Goal: Task Accomplishment & Management: Manage account settings

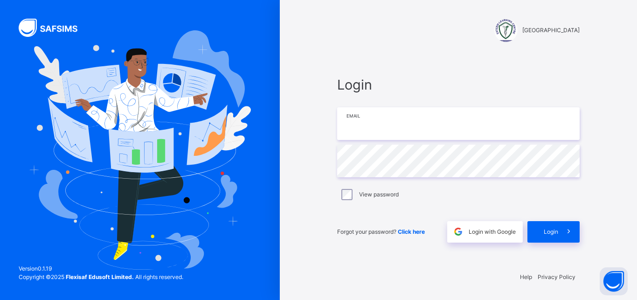
click at [341, 131] on input "email" at bounding box center [458, 123] width 242 height 33
type input "**********"
click at [341, 232] on span "Login" at bounding box center [551, 232] width 14 height 8
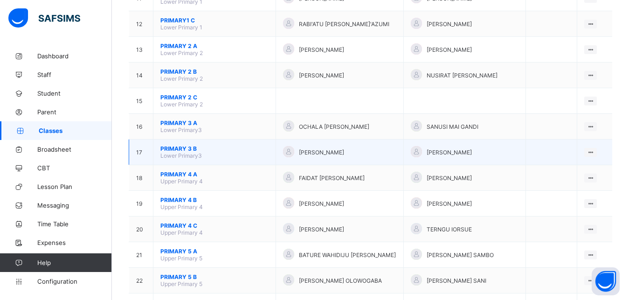
click at [176, 152] on span "PRIMARY 3 B" at bounding box center [214, 148] width 108 height 7
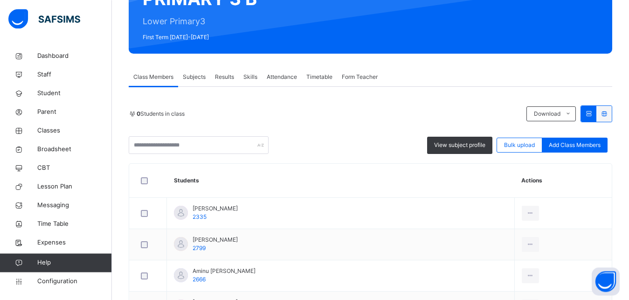
scroll to position [95, 0]
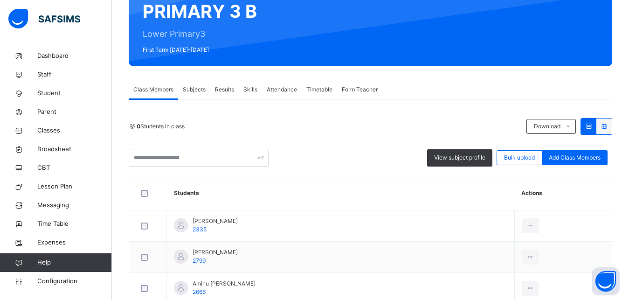
click at [198, 87] on span "Subjects" at bounding box center [194, 89] width 23 height 8
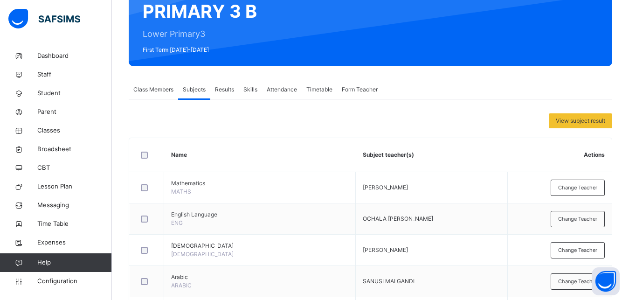
click at [155, 86] on span "Class Members" at bounding box center [153, 89] width 40 height 8
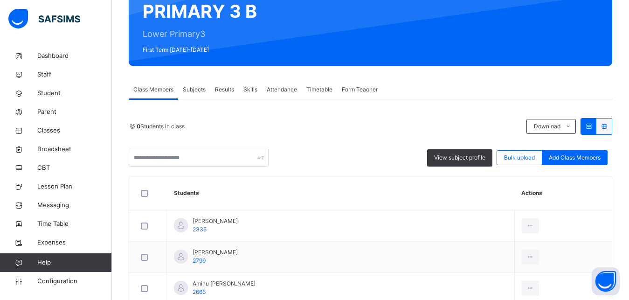
click at [225, 92] on span "Results" at bounding box center [224, 89] width 19 height 8
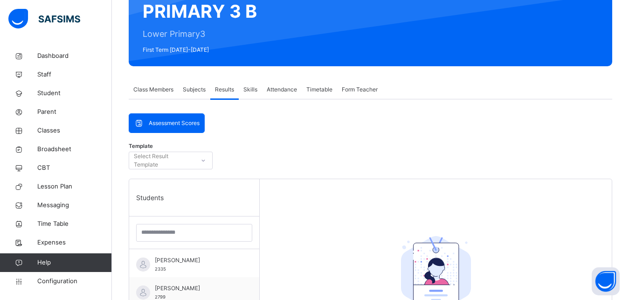
click at [249, 86] on span "Skills" at bounding box center [250, 89] width 14 height 8
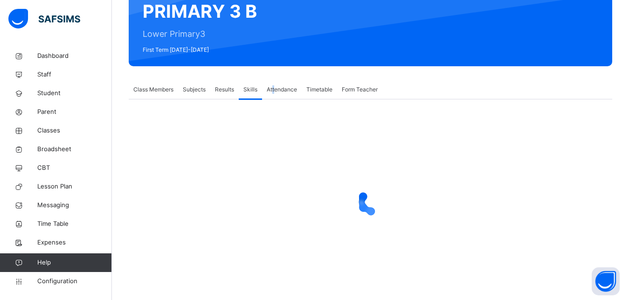
click at [274, 88] on span "Attendance" at bounding box center [282, 89] width 30 height 8
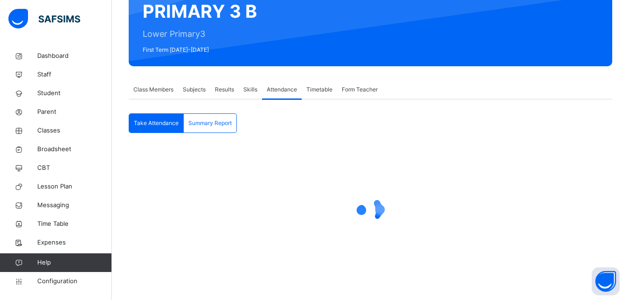
click at [145, 87] on span "Class Members" at bounding box center [153, 89] width 40 height 8
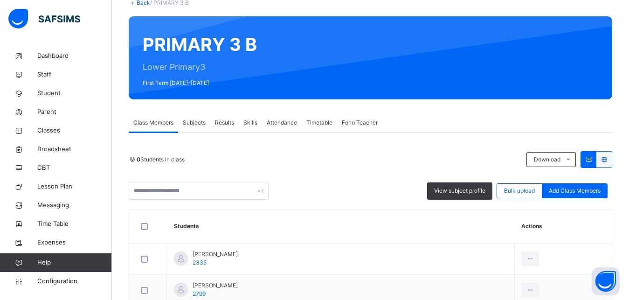
scroll to position [0, 0]
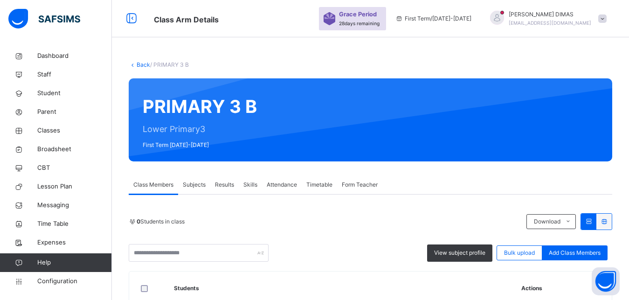
click at [281, 180] on div "Attendance" at bounding box center [282, 184] width 40 height 19
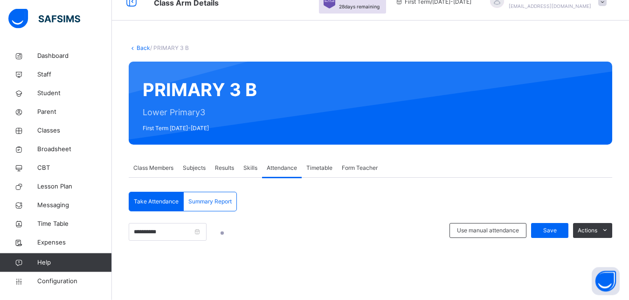
scroll to position [15, 0]
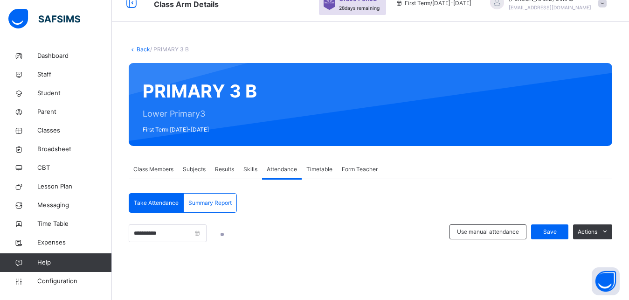
click at [153, 169] on span "Class Members" at bounding box center [153, 169] width 40 height 8
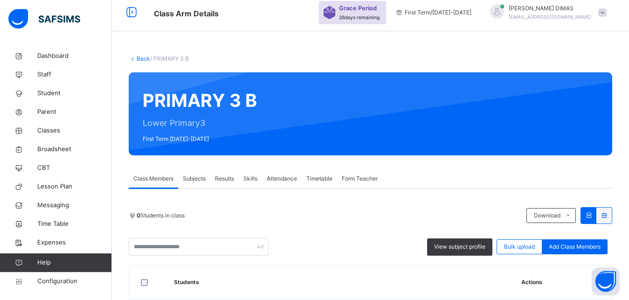
scroll to position [0, 0]
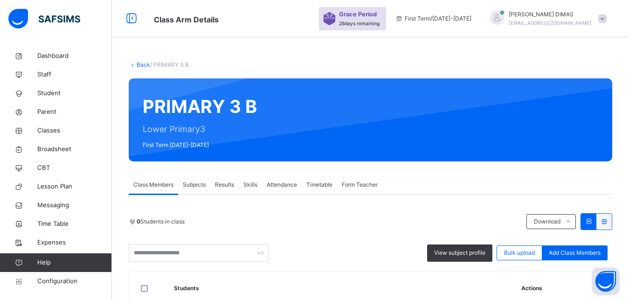
click at [282, 183] on span "Attendance" at bounding box center [282, 184] width 30 height 8
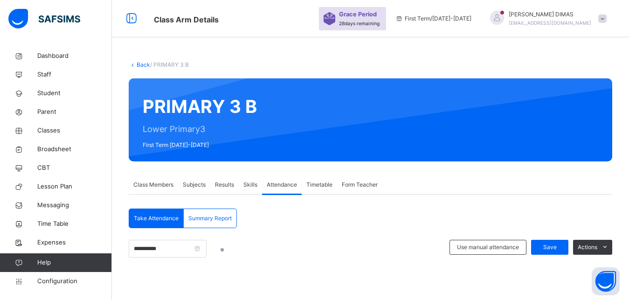
click at [152, 184] on span "Class Members" at bounding box center [153, 184] width 40 height 8
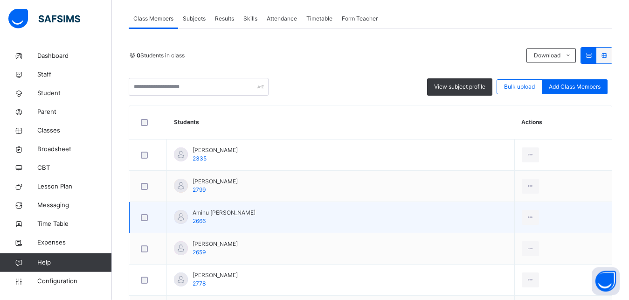
scroll to position [238, 0]
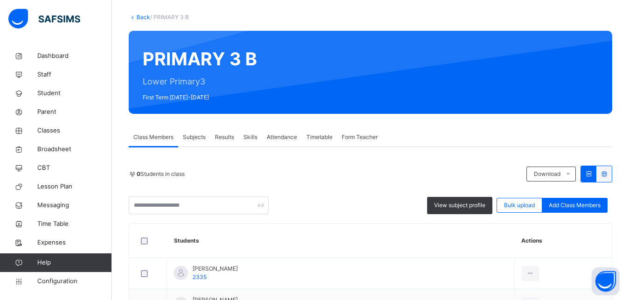
scroll to position [95, 0]
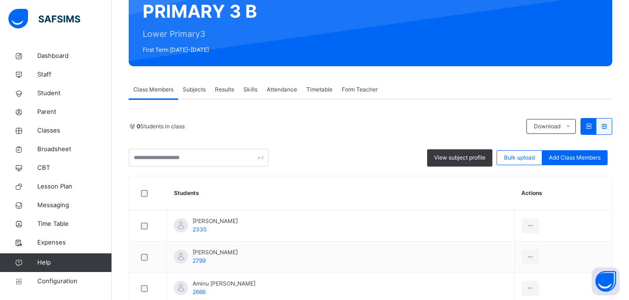
click at [275, 87] on span "Attendance" at bounding box center [282, 89] width 30 height 8
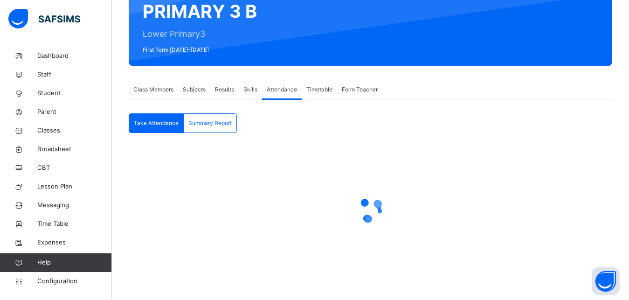
click at [147, 89] on span "Class Members" at bounding box center [153, 89] width 40 height 8
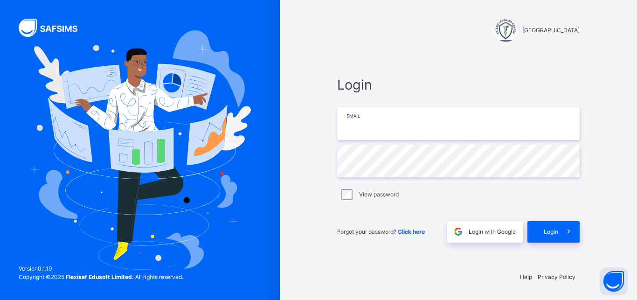
click at [406, 125] on input "email" at bounding box center [458, 123] width 242 height 33
type input "**********"
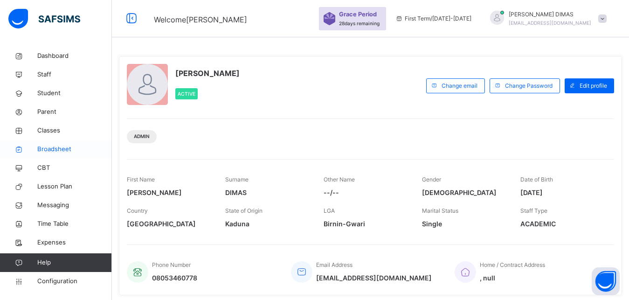
click at [47, 147] on span "Broadsheet" at bounding box center [74, 149] width 75 height 9
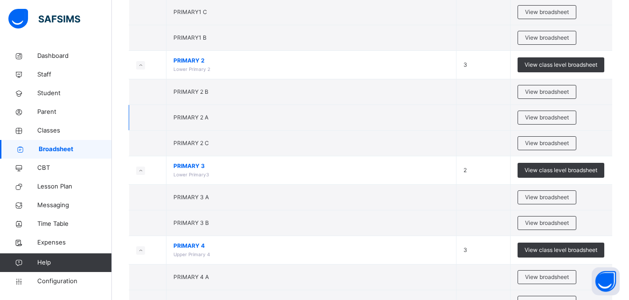
scroll to position [571, 0]
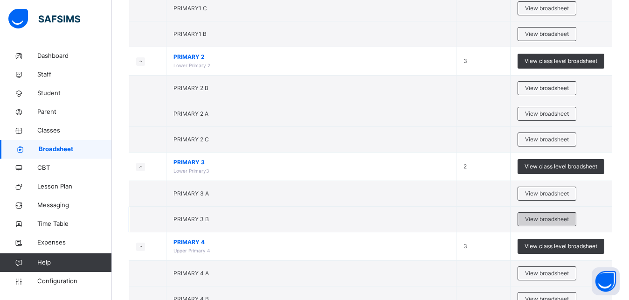
click at [541, 219] on span "View broadsheet" at bounding box center [547, 219] width 44 height 8
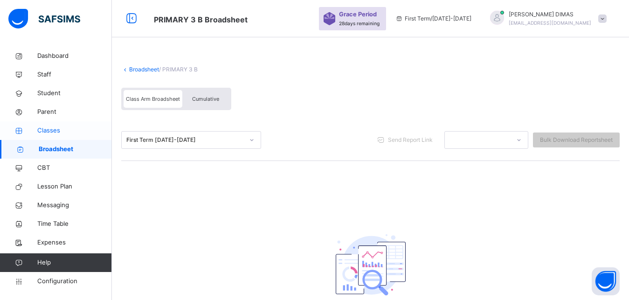
click at [52, 131] on span "Classes" at bounding box center [74, 130] width 75 height 9
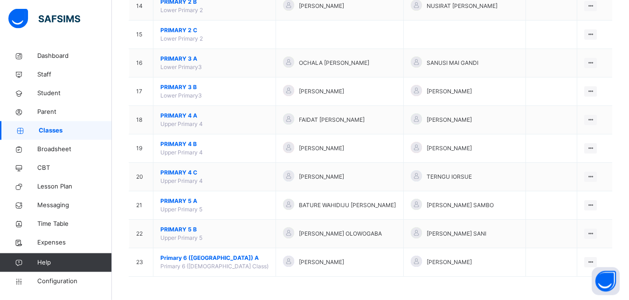
scroll to position [497, 0]
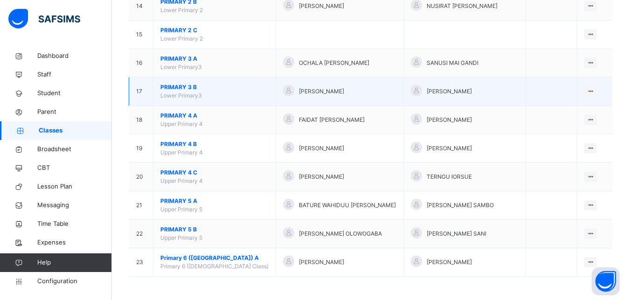
click at [177, 84] on span "PRIMARY 3 B" at bounding box center [214, 87] width 108 height 8
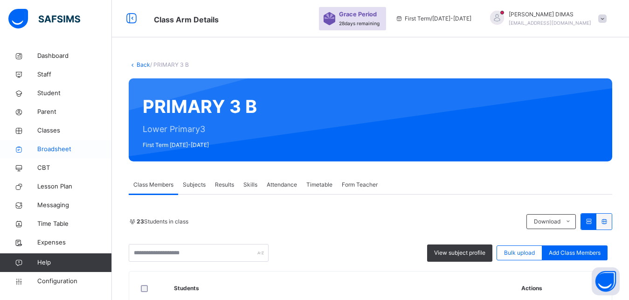
click at [49, 148] on span "Broadsheet" at bounding box center [74, 149] width 75 height 9
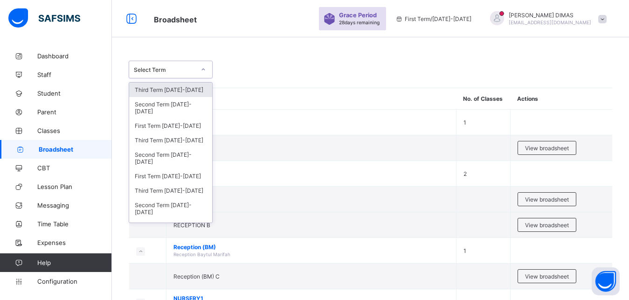
click at [204, 65] on div at bounding box center [203, 69] width 16 height 15
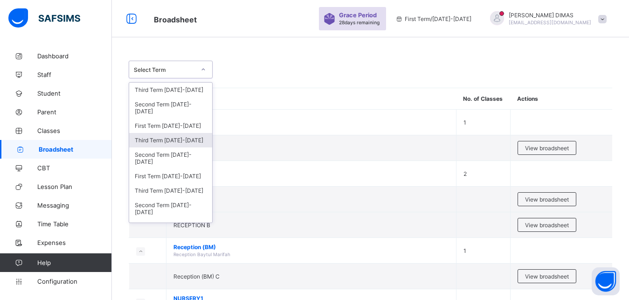
click at [172, 137] on div "Third Term 2024-2025" at bounding box center [170, 140] width 83 height 14
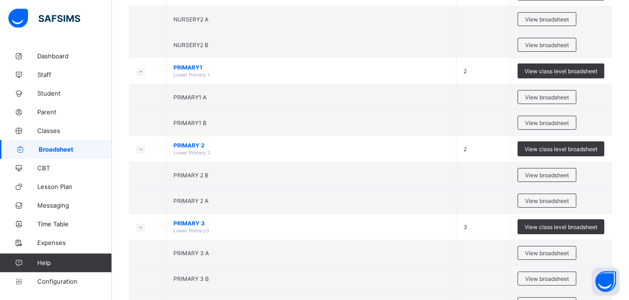
scroll to position [476, 0]
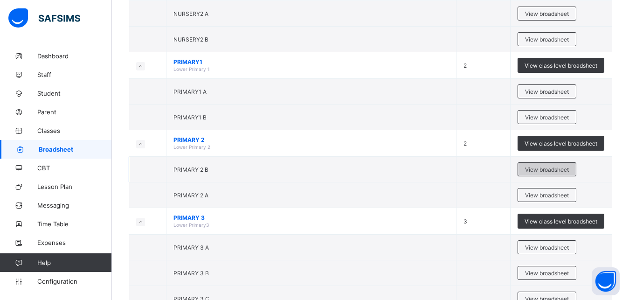
click at [547, 166] on span "View broadsheet" at bounding box center [547, 169] width 44 height 7
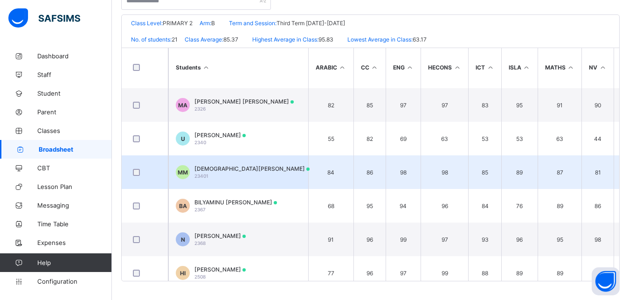
scroll to position [225, 0]
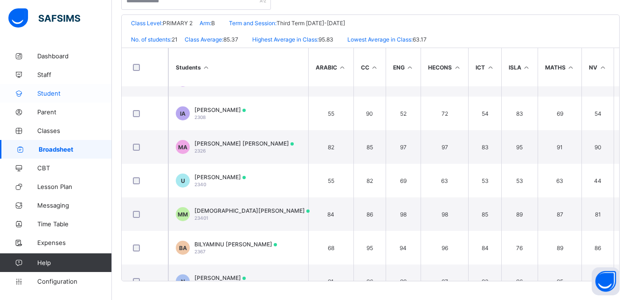
click at [49, 90] on span "Student" at bounding box center [74, 93] width 75 height 7
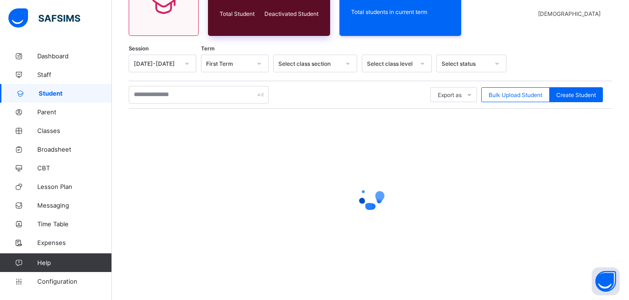
scroll to position [55, 0]
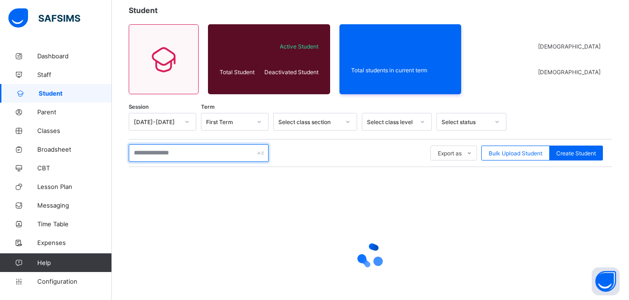
click at [182, 148] on input "text" at bounding box center [199, 153] width 140 height 18
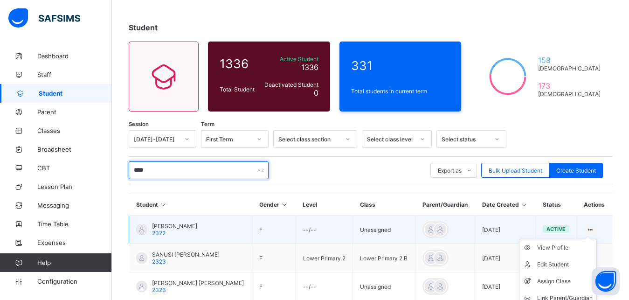
scroll to position [85, 0]
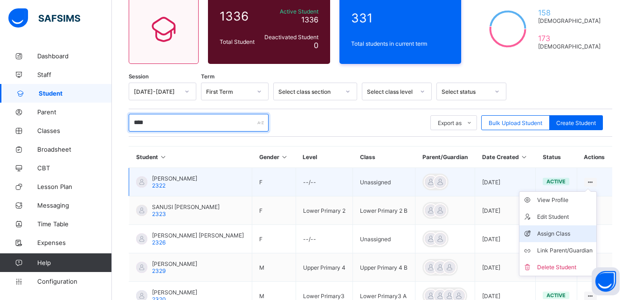
type input "****"
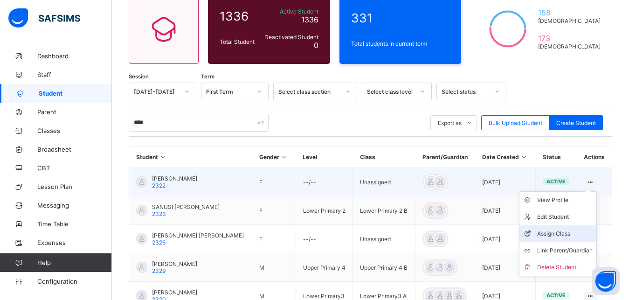
click at [568, 238] on div "Assign Class" at bounding box center [564, 233] width 55 height 9
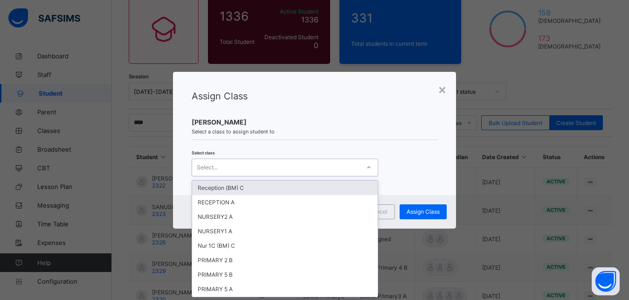
scroll to position [0, 0]
click at [219, 166] on div "Select..." at bounding box center [276, 167] width 168 height 13
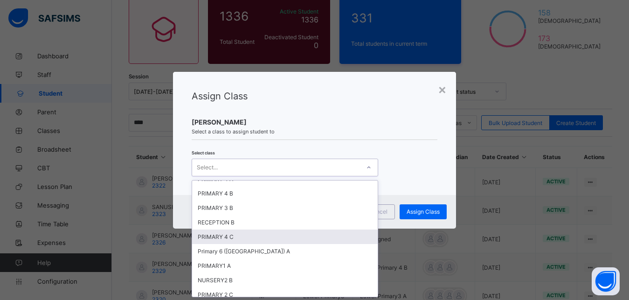
scroll to position [126, 0]
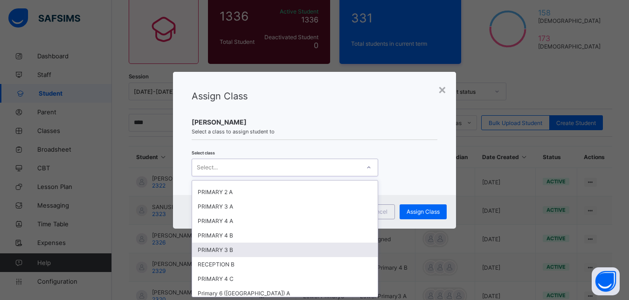
click at [219, 251] on div "PRIMARY 3 B" at bounding box center [285, 249] width 186 height 14
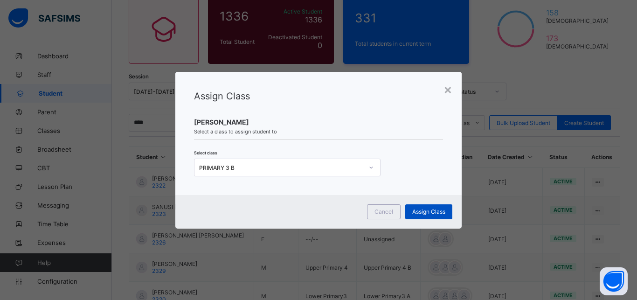
click at [427, 212] on span "Assign Class" at bounding box center [428, 211] width 33 height 7
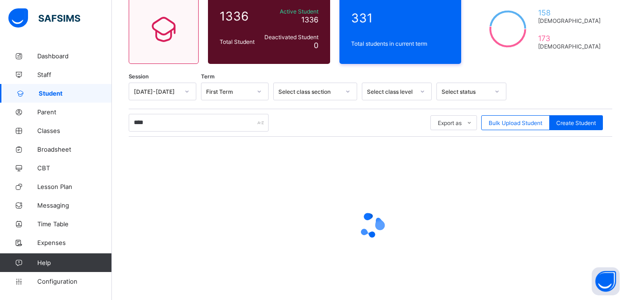
scroll to position [38, 0]
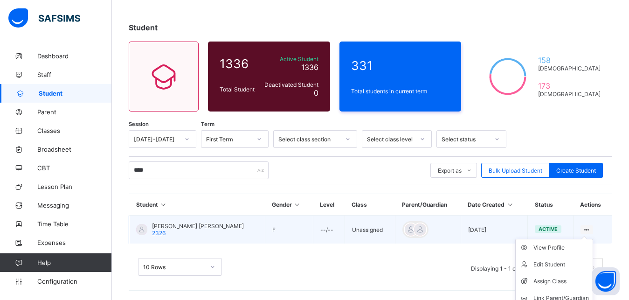
click at [592, 225] on div at bounding box center [586, 229] width 13 height 9
click at [554, 276] on li "Assign Class" at bounding box center [554, 281] width 77 height 17
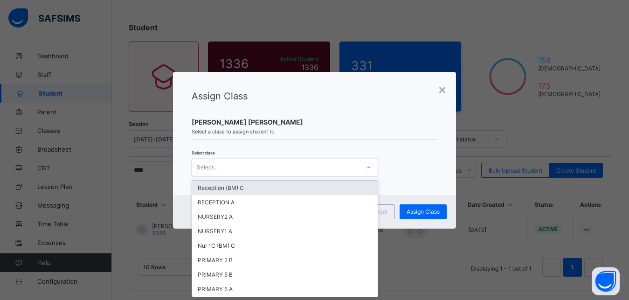
scroll to position [0, 0]
click at [224, 166] on div "Select..." at bounding box center [276, 167] width 168 height 13
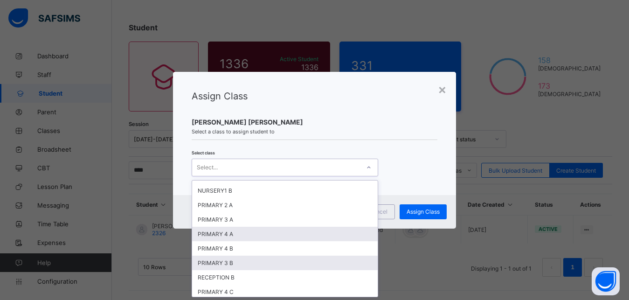
scroll to position [126, 0]
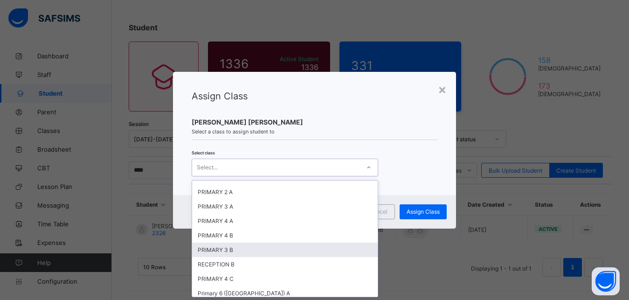
click at [220, 251] on div "PRIMARY 3 B" at bounding box center [285, 249] width 186 height 14
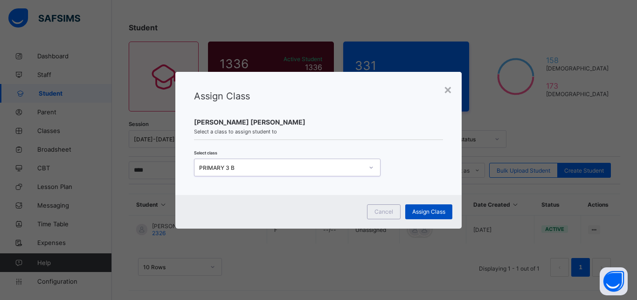
click at [432, 208] on span "Assign Class" at bounding box center [428, 211] width 33 height 7
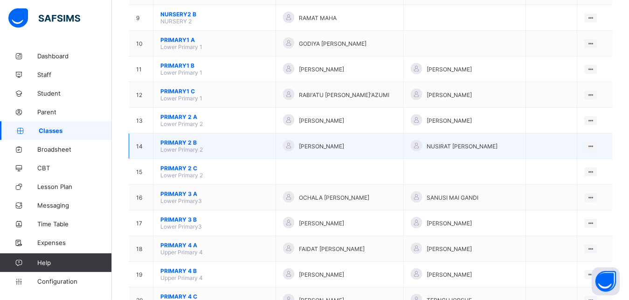
scroll to position [333, 0]
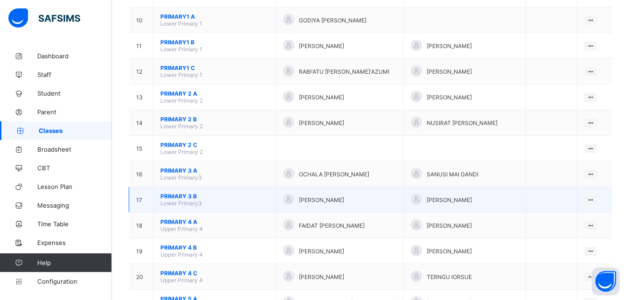
click at [184, 200] on span "PRIMARY 3 B" at bounding box center [214, 196] width 108 height 7
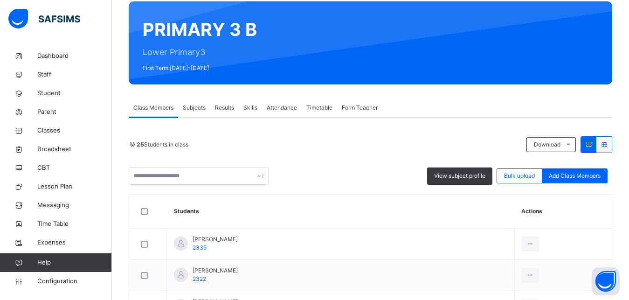
scroll to position [29, 0]
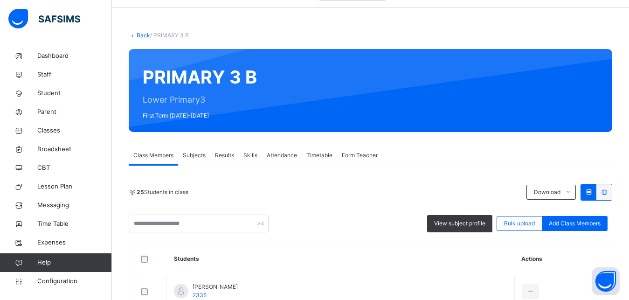
click at [280, 152] on span "Attendance" at bounding box center [282, 155] width 30 height 8
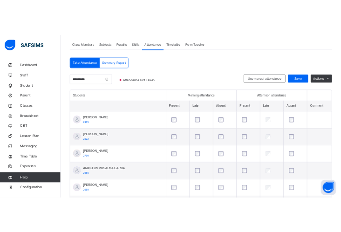
scroll to position [220, 0]
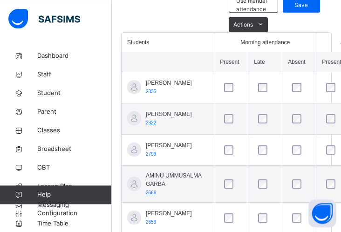
scroll to position [315, 0]
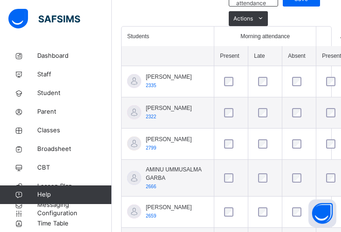
click at [159, 111] on span "[PERSON_NAME]" at bounding box center [169, 108] width 46 height 8
click at [179, 13] on div at bounding box center [172, 9] width 103 height 35
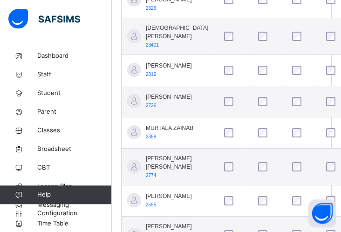
scroll to position [933, 0]
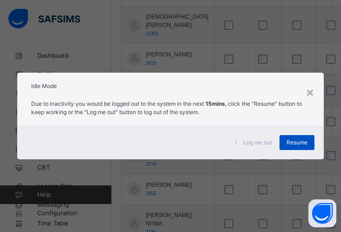
click at [298, 140] on span "Resume" at bounding box center [297, 142] width 21 height 8
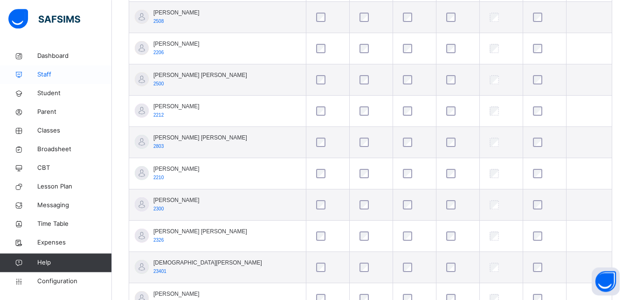
scroll to position [577, 0]
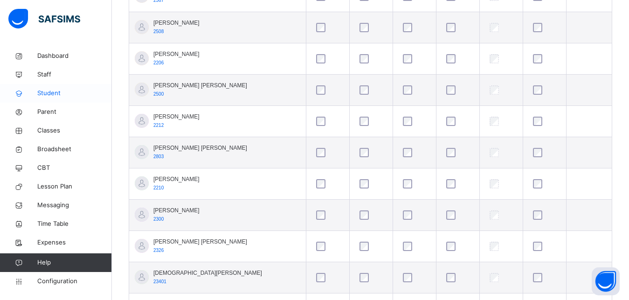
click at [51, 90] on span "Student" at bounding box center [74, 93] width 75 height 9
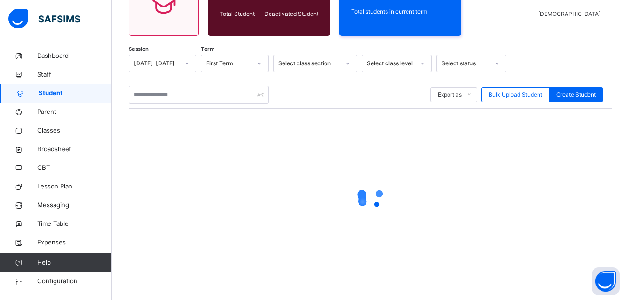
scroll to position [58, 0]
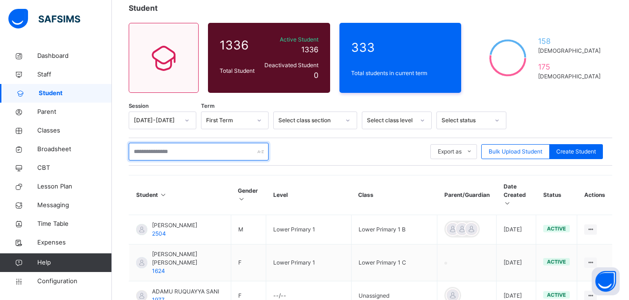
click at [172, 150] on input "text" at bounding box center [199, 152] width 140 height 18
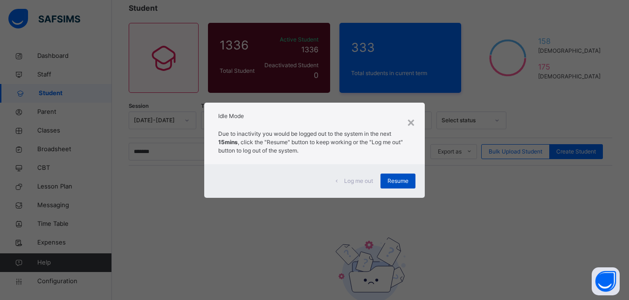
click at [398, 180] on span "Resume" at bounding box center [397, 181] width 21 height 8
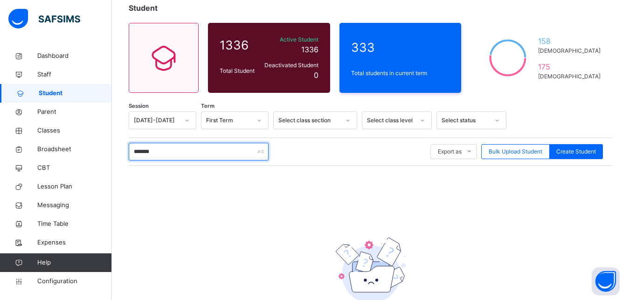
click at [164, 152] on input "*******" at bounding box center [199, 152] width 140 height 18
drag, startPoint x: 164, startPoint y: 152, endPoint x: 91, endPoint y: 136, distance: 75.0
click at [129, 143] on input "*******" at bounding box center [199, 152] width 140 height 18
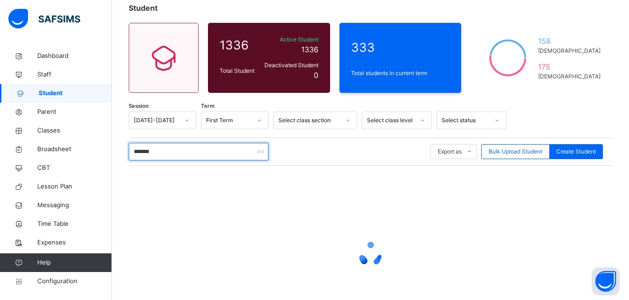
type input "*******"
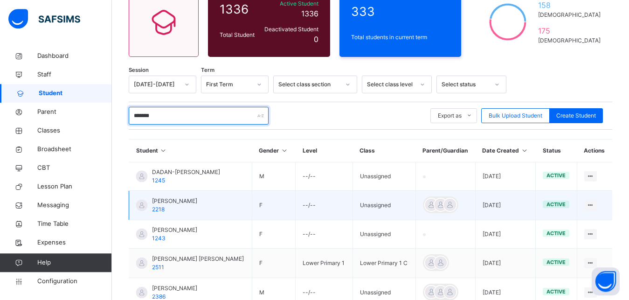
scroll to position [95, 0]
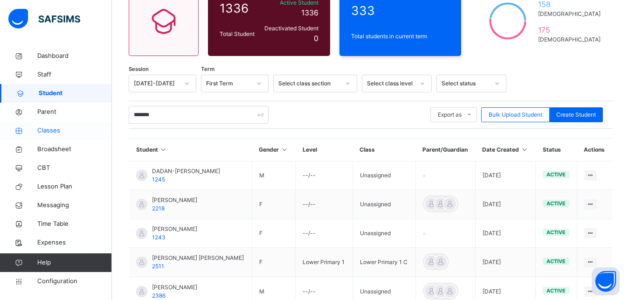
click at [50, 124] on link "Classes" at bounding box center [56, 130] width 112 height 19
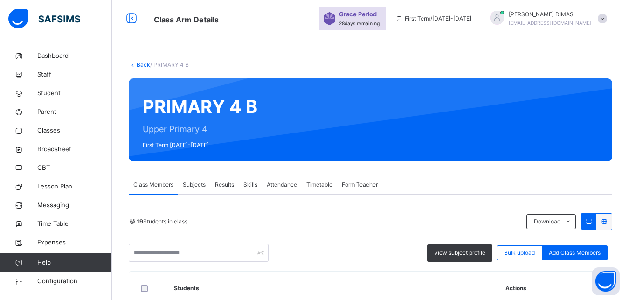
click at [280, 181] on span "Attendance" at bounding box center [282, 184] width 30 height 8
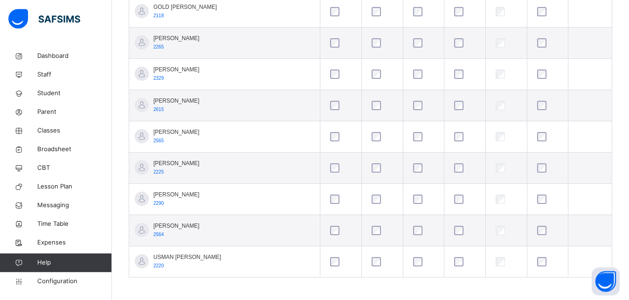
scroll to position [627, 0]
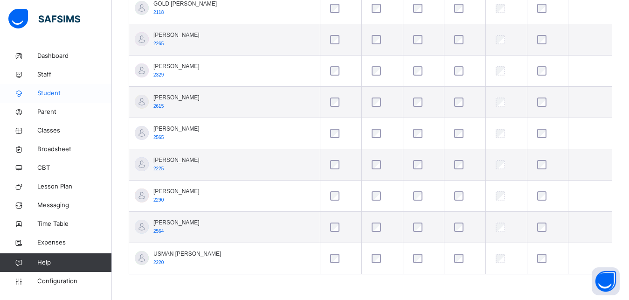
click at [44, 89] on span "Student" at bounding box center [74, 93] width 75 height 9
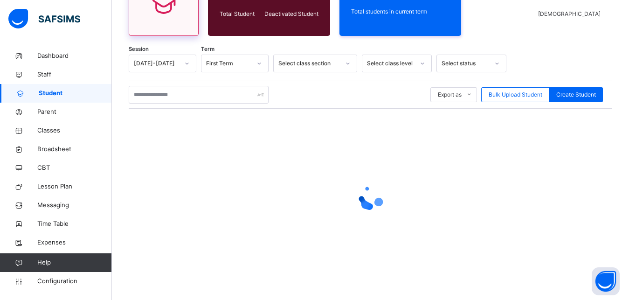
scroll to position [58, 0]
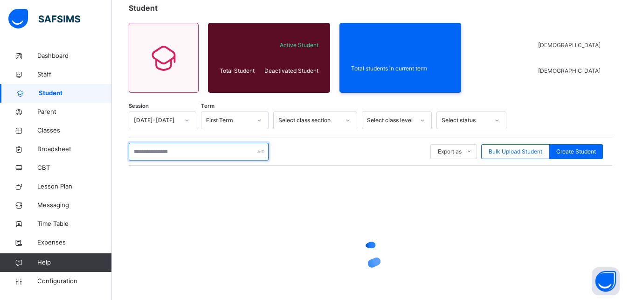
click at [174, 151] on input "text" at bounding box center [199, 152] width 140 height 18
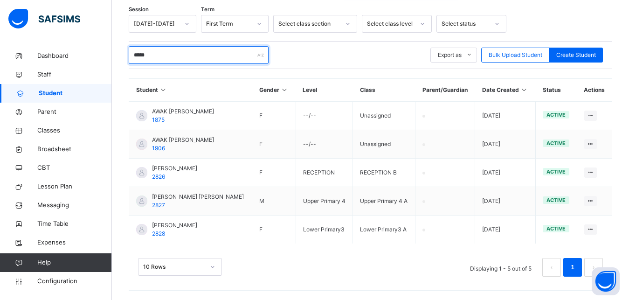
scroll to position [98, 0]
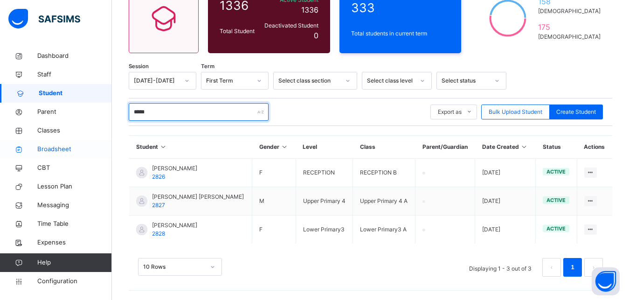
type input "*****"
click at [50, 147] on span "Broadsheet" at bounding box center [74, 149] width 75 height 9
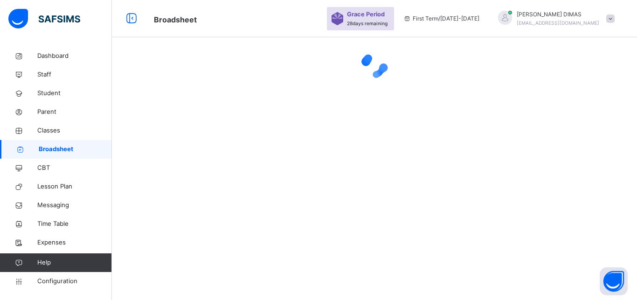
click at [58, 146] on span "Broadsheet" at bounding box center [75, 149] width 73 height 9
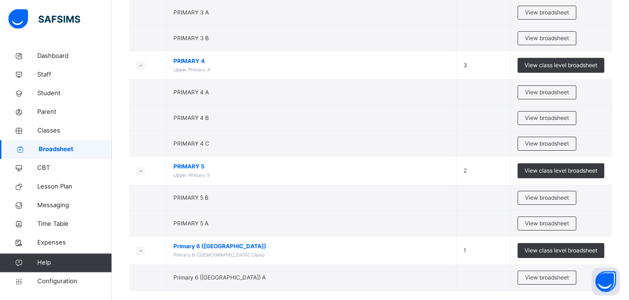
scroll to position [766, 0]
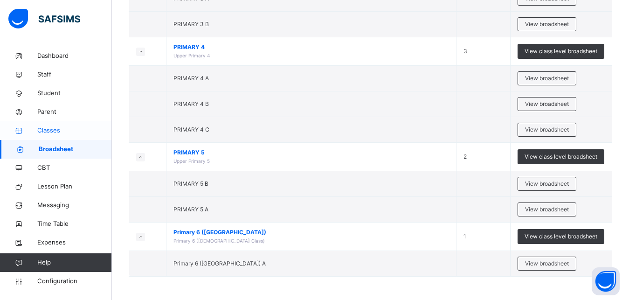
click at [47, 129] on span "Classes" at bounding box center [74, 130] width 75 height 9
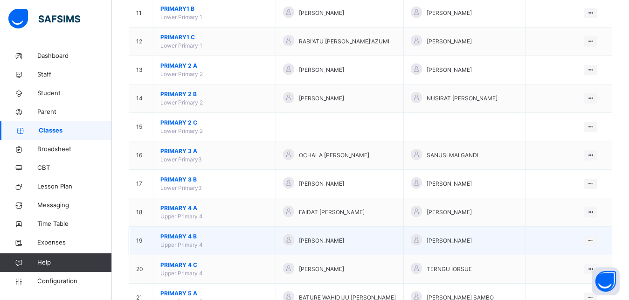
scroll to position [476, 0]
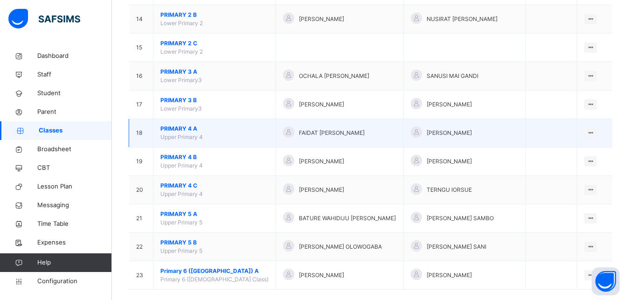
click at [175, 133] on span "PRIMARY 4 A" at bounding box center [214, 128] width 108 height 8
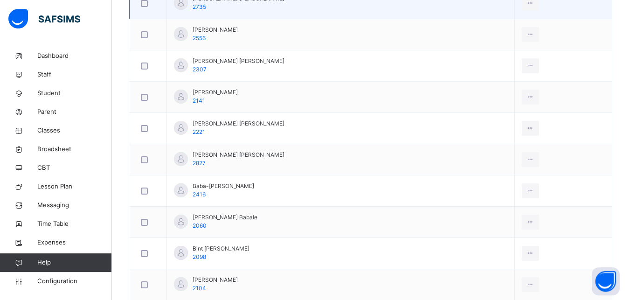
scroll to position [333, 0]
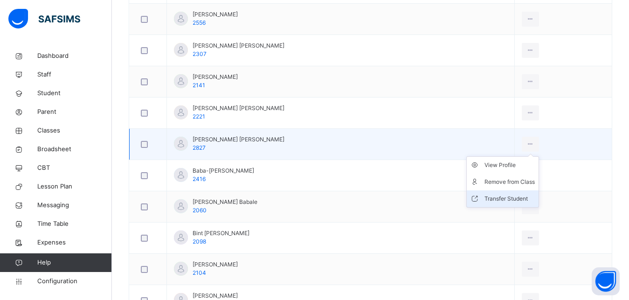
click at [505, 198] on div "Transfer Student" at bounding box center [509, 198] width 50 height 9
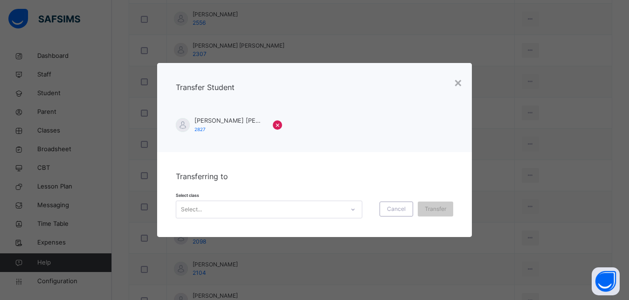
click at [207, 208] on div "Select..." at bounding box center [260, 209] width 168 height 14
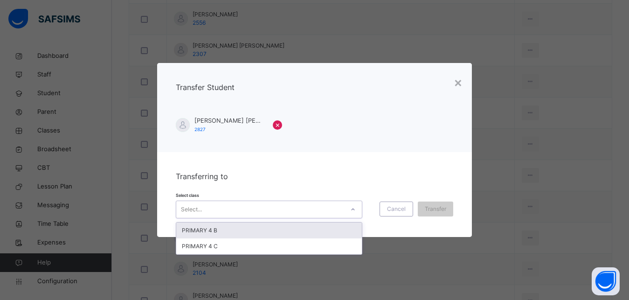
click at [207, 228] on div "PRIMARY 4 B" at bounding box center [269, 230] width 186 height 16
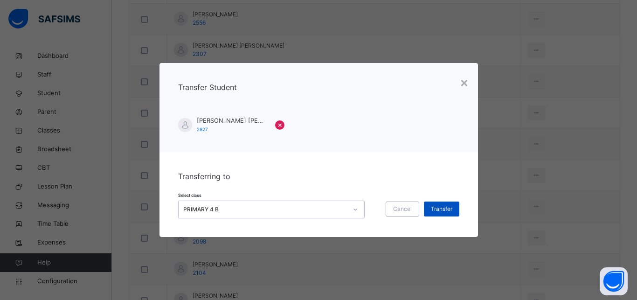
click at [435, 207] on span "Transfer" at bounding box center [441, 209] width 21 height 8
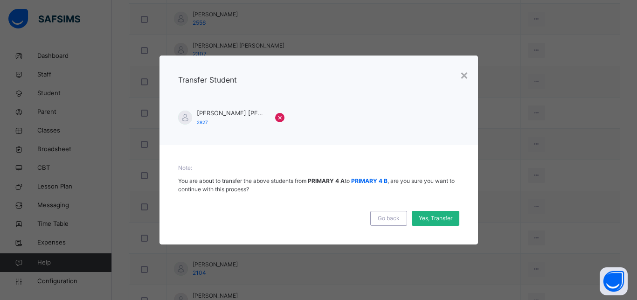
click at [432, 214] on span "Yes, Transfer" at bounding box center [436, 218] width 34 height 8
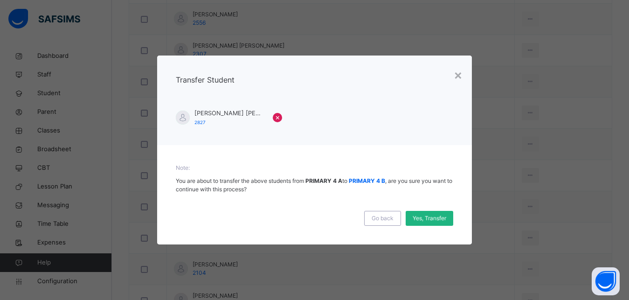
click at [427, 220] on span "Yes, Transfer" at bounding box center [430, 218] width 34 height 8
click at [428, 217] on span "Yes, Transfer" at bounding box center [430, 218] width 34 height 8
click at [415, 214] on div "Yes, Transfer" at bounding box center [430, 218] width 48 height 15
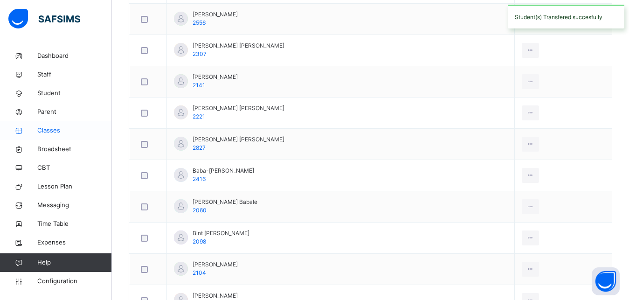
click at [48, 126] on span "Classes" at bounding box center [74, 130] width 75 height 9
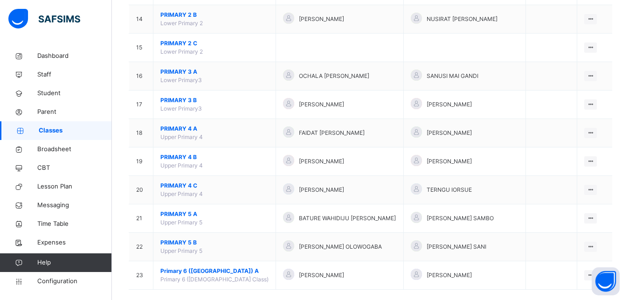
scroll to position [497, 0]
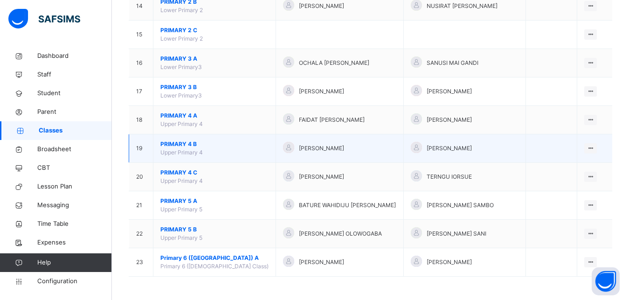
click at [173, 142] on span "PRIMARY 4 B" at bounding box center [214, 144] width 108 height 8
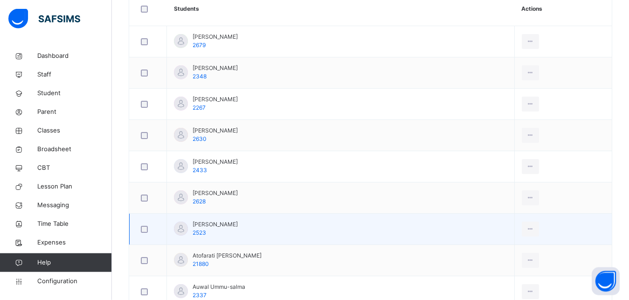
scroll to position [143, 0]
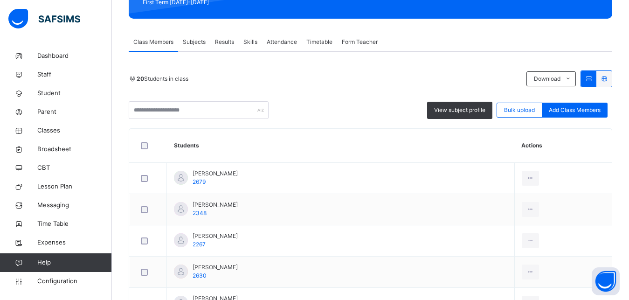
click at [283, 41] on span "Attendance" at bounding box center [282, 42] width 30 height 8
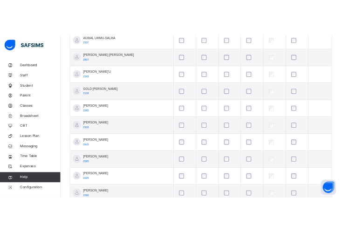
scroll to position [476, 0]
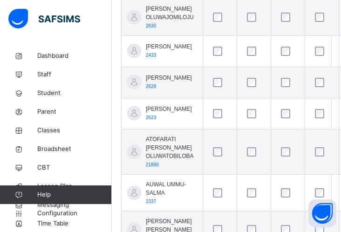
click at [164, 113] on span "ALIYU GARO SADIQ" at bounding box center [169, 109] width 46 height 8
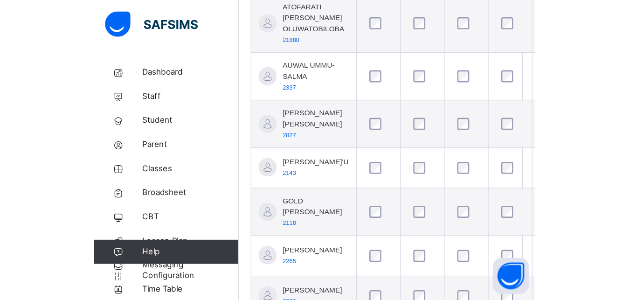
scroll to position [618, 0]
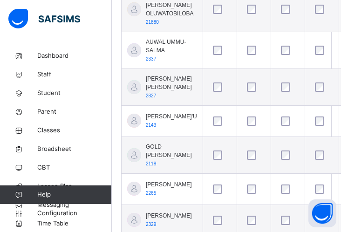
click at [160, 91] on span "AWAISU MUHAMMAD JAMAL" at bounding box center [171, 83] width 51 height 17
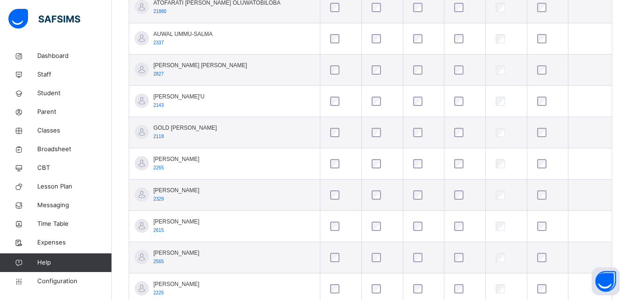
scroll to position [476, 0]
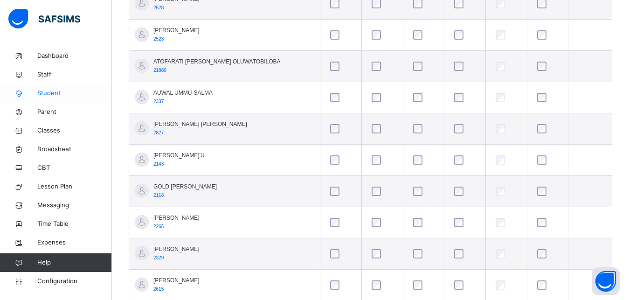
click at [50, 94] on span "Student" at bounding box center [74, 93] width 75 height 9
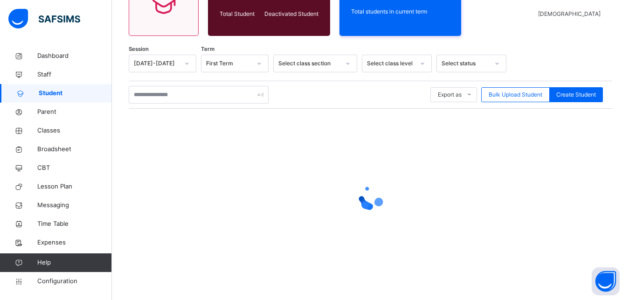
scroll to position [58, 0]
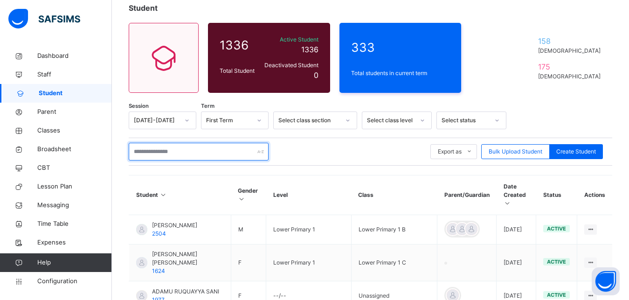
click at [179, 154] on input "text" at bounding box center [199, 152] width 140 height 18
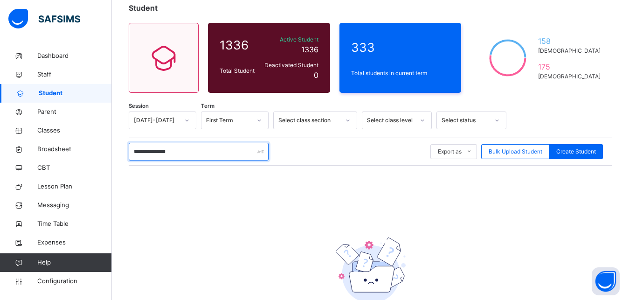
drag, startPoint x: 204, startPoint y: 152, endPoint x: 114, endPoint y: 156, distance: 90.0
click at [129, 156] on input "**********" at bounding box center [199, 152] width 140 height 18
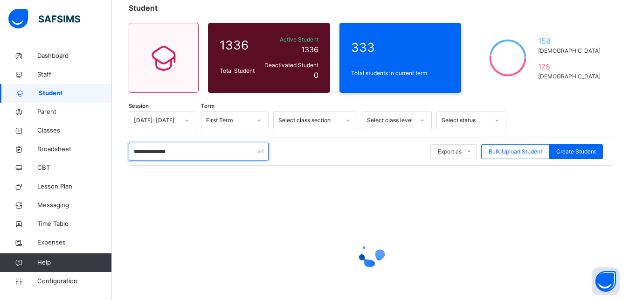
type input "**********"
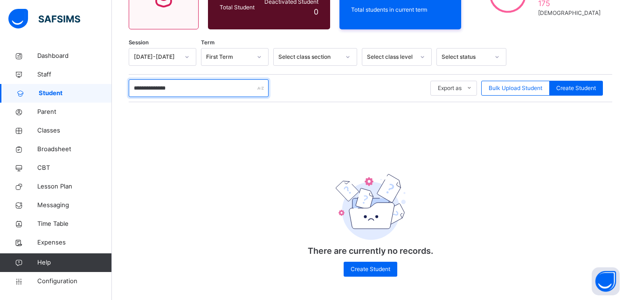
scroll to position [75, 0]
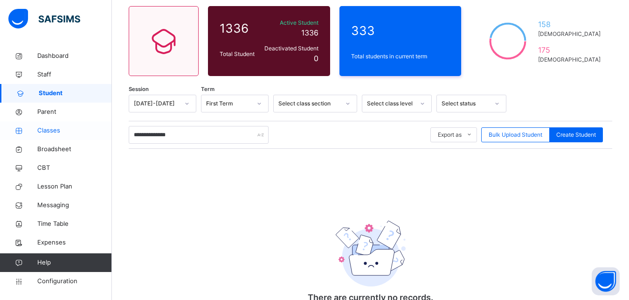
click at [46, 127] on span "Classes" at bounding box center [74, 130] width 75 height 9
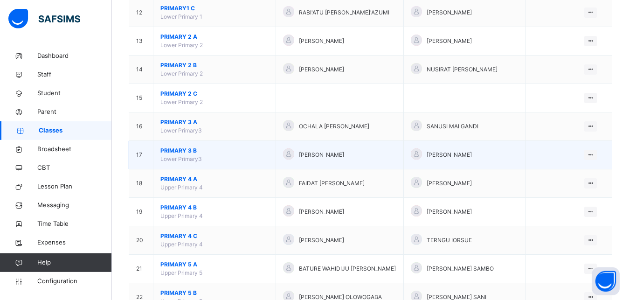
scroll to position [476, 0]
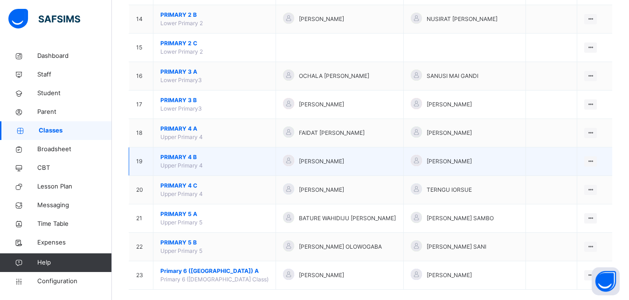
click at [171, 161] on span "PRIMARY 4 B" at bounding box center [214, 157] width 108 height 8
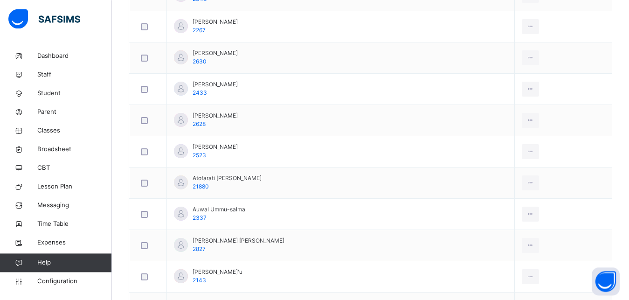
scroll to position [380, 0]
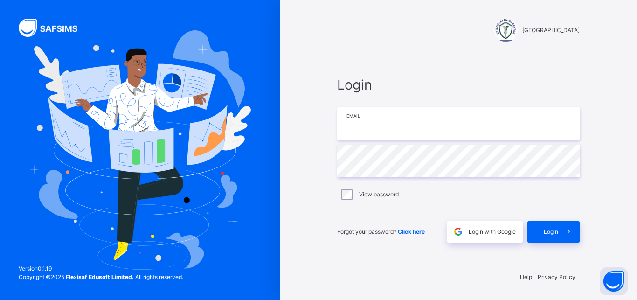
click at [394, 131] on input "email" at bounding box center [458, 123] width 242 height 33
type input "**********"
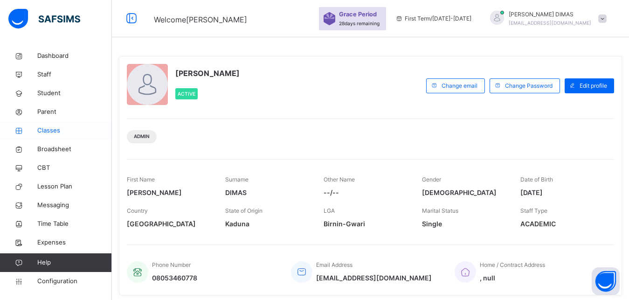
click at [49, 126] on link "Classes" at bounding box center [56, 130] width 112 height 19
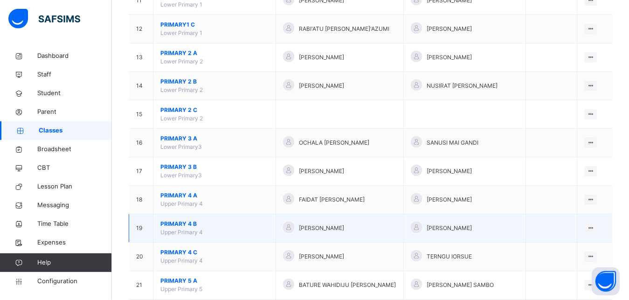
scroll to position [428, 0]
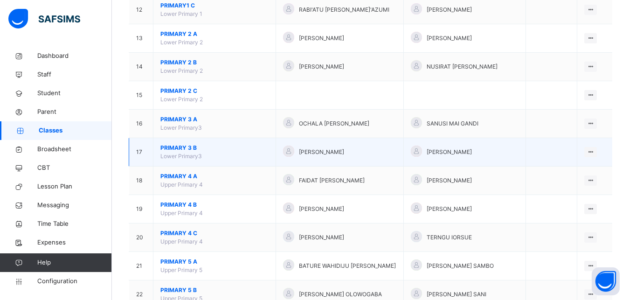
click at [178, 152] on span "PRIMARY 3 B" at bounding box center [214, 148] width 108 height 8
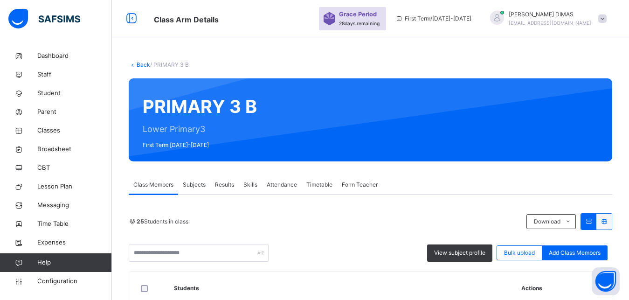
click at [286, 182] on span "Attendance" at bounding box center [282, 184] width 30 height 8
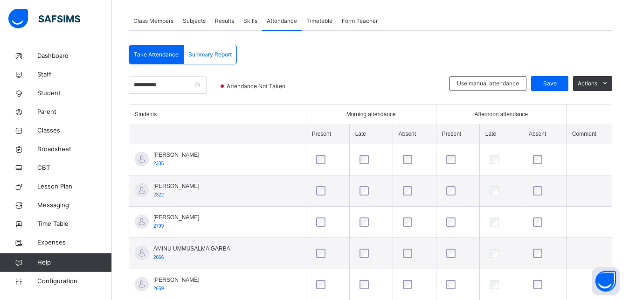
scroll to position [238, 0]
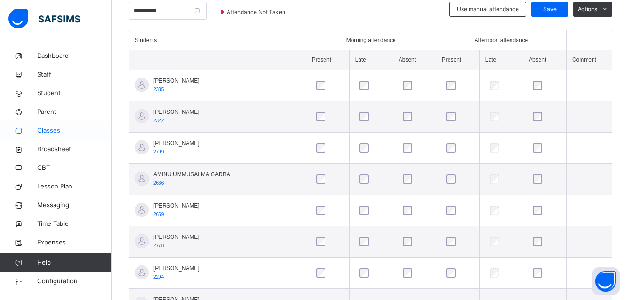
click at [48, 128] on span "Classes" at bounding box center [74, 130] width 75 height 9
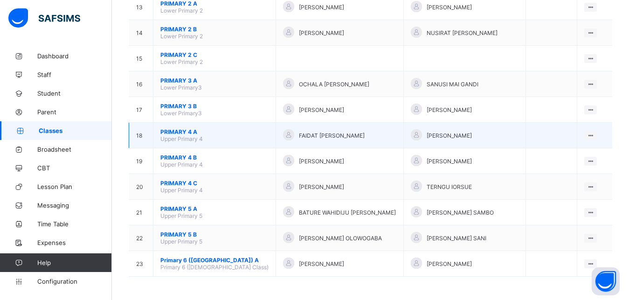
click at [177, 130] on span "PRIMARY 4 A" at bounding box center [214, 131] width 108 height 7
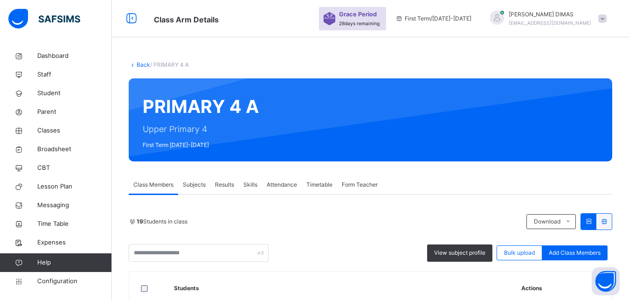
click at [49, 129] on span "Classes" at bounding box center [74, 130] width 75 height 9
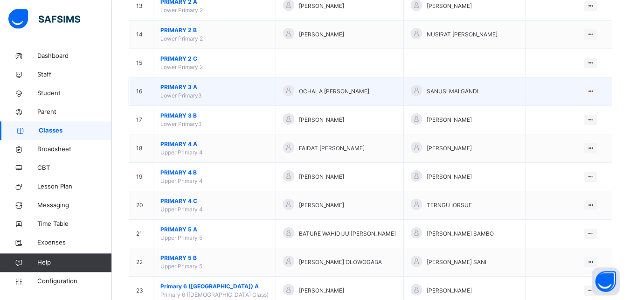
scroll to position [476, 0]
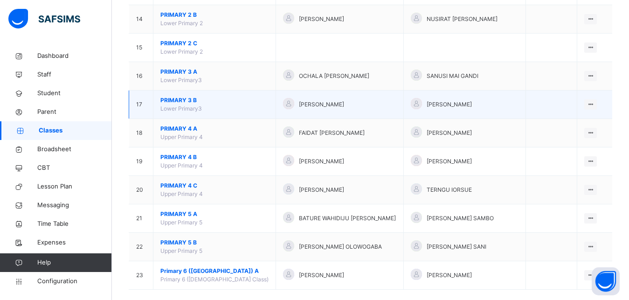
click at [179, 104] on span "PRIMARY 3 B" at bounding box center [214, 100] width 108 height 8
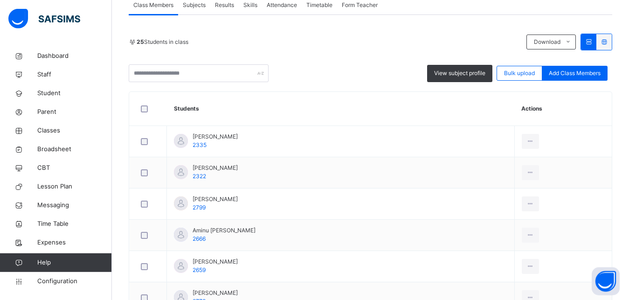
scroll to position [238, 0]
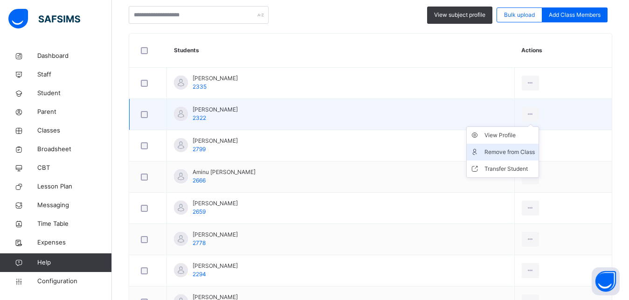
click at [512, 151] on div "Remove from Class" at bounding box center [509, 151] width 50 height 9
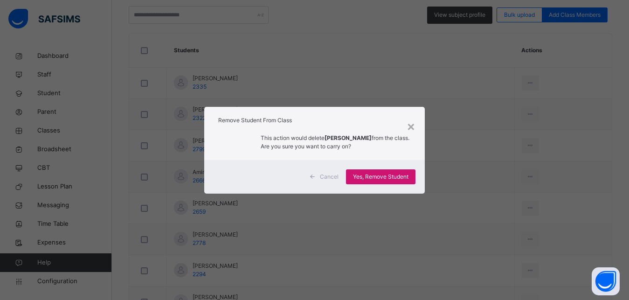
click at [388, 177] on span "Yes, Remove Student" at bounding box center [380, 177] width 55 height 8
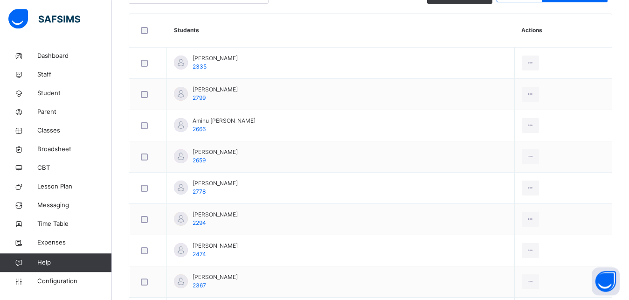
scroll to position [141, 0]
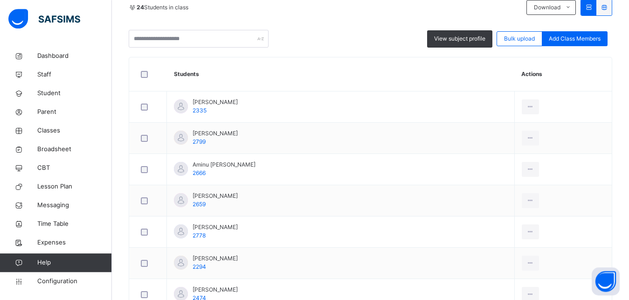
scroll to position [238, 0]
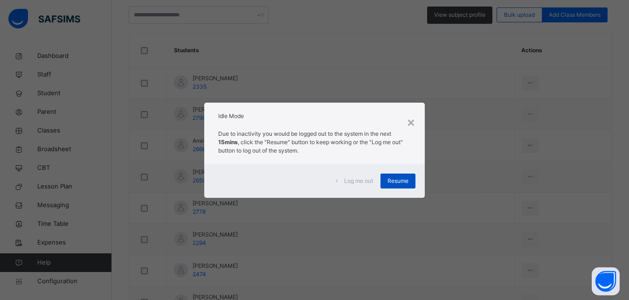
click at [388, 179] on div "Resume" at bounding box center [397, 180] width 35 height 15
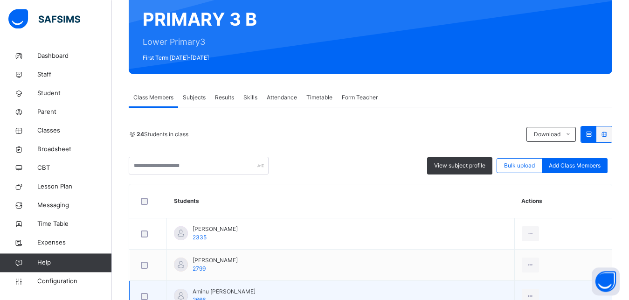
scroll to position [0, 0]
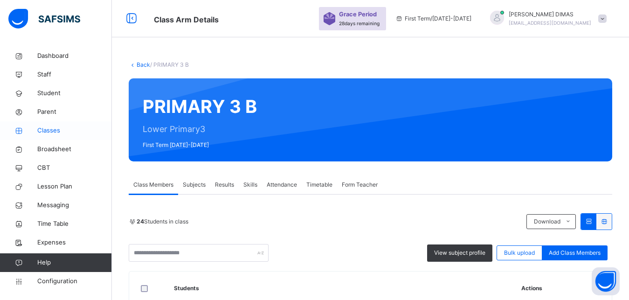
click at [51, 131] on span "Classes" at bounding box center [74, 130] width 75 height 9
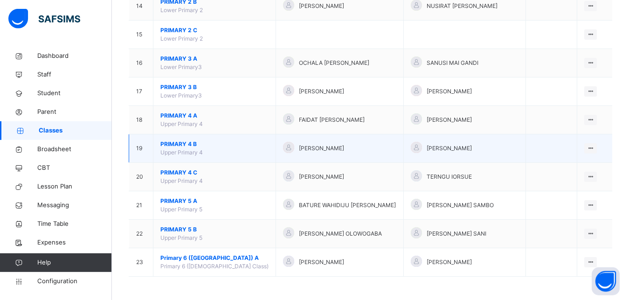
scroll to position [497, 0]
click at [177, 146] on span "PRIMARY 4 B" at bounding box center [214, 144] width 108 height 8
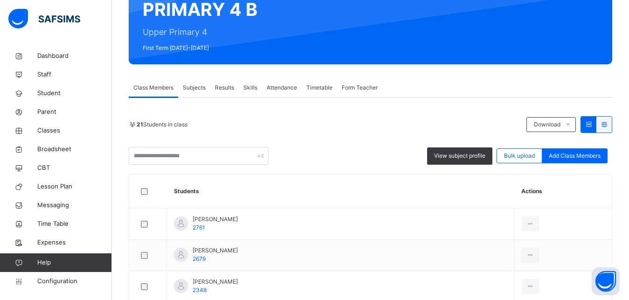
scroll to position [95, 0]
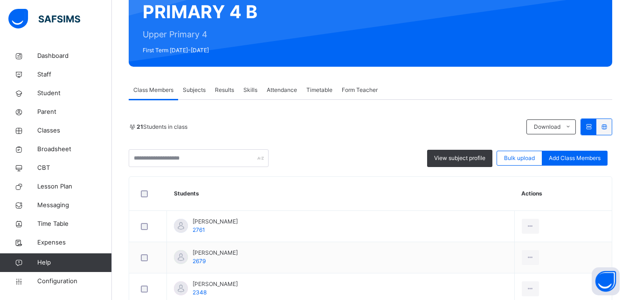
click at [283, 87] on span "Attendance" at bounding box center [282, 90] width 30 height 8
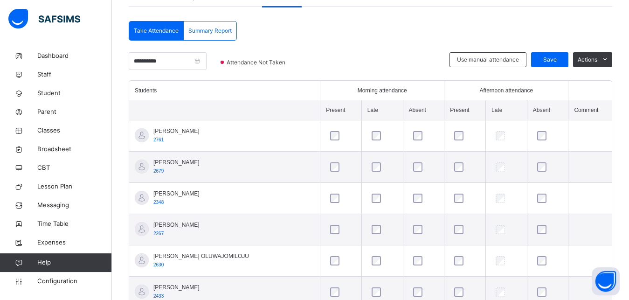
scroll to position [237, 0]
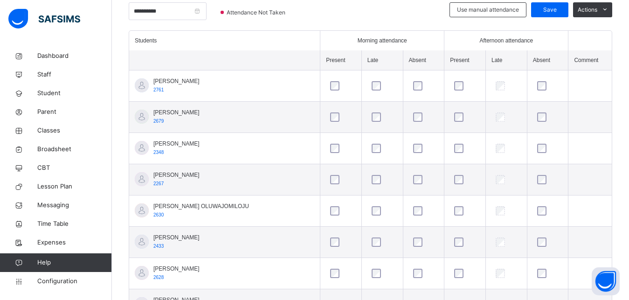
click at [176, 80] on span "ABDULLAHI ALIYU" at bounding box center [176, 81] width 46 height 8
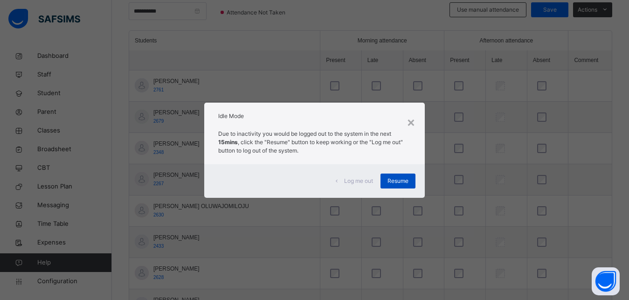
click at [395, 179] on span "Resume" at bounding box center [397, 181] width 21 height 8
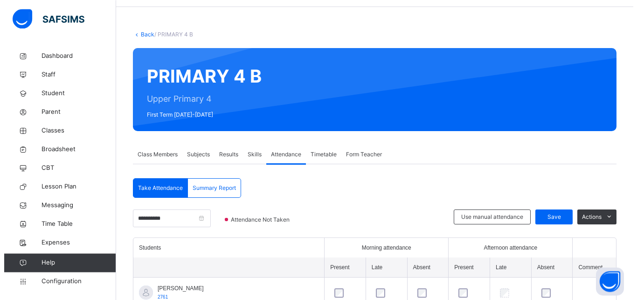
scroll to position [0, 0]
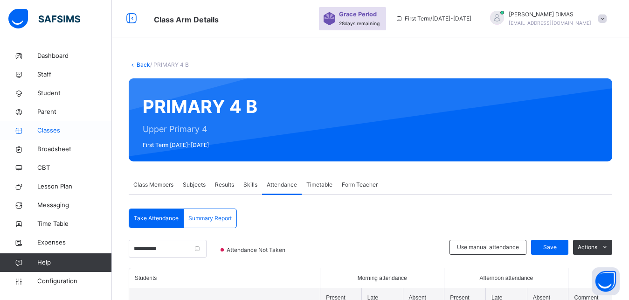
click at [55, 129] on span "Classes" at bounding box center [74, 130] width 75 height 9
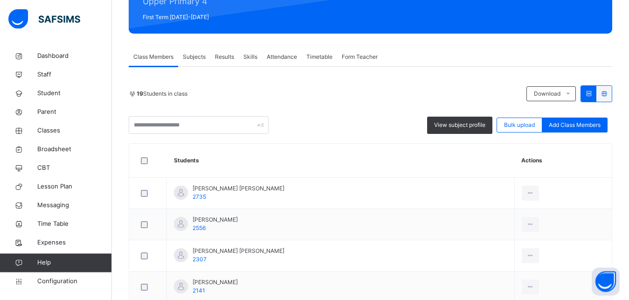
scroll to position [143, 0]
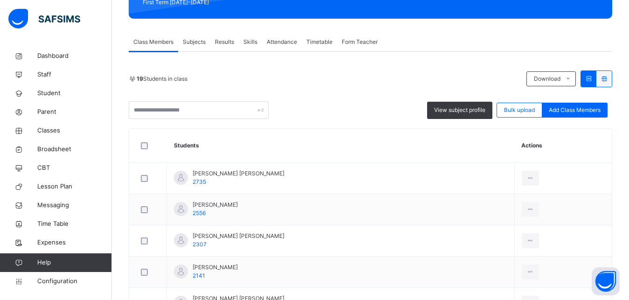
click at [274, 39] on span "Attendance" at bounding box center [282, 42] width 30 height 8
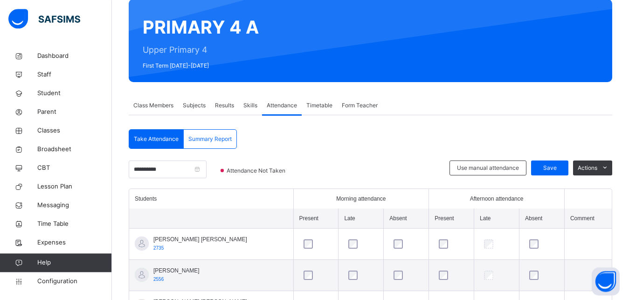
scroll to position [95, 0]
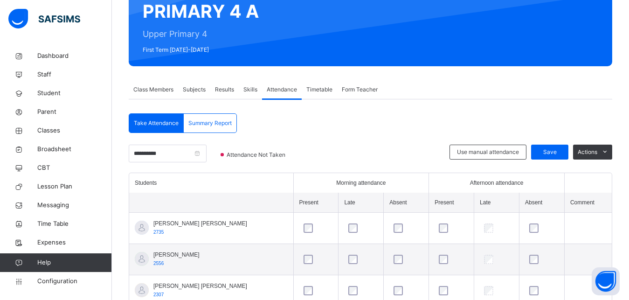
click at [146, 87] on span "Class Members" at bounding box center [153, 89] width 40 height 8
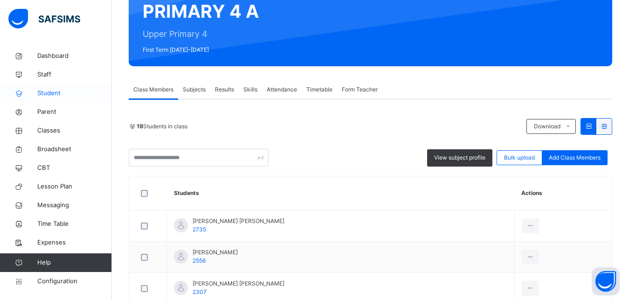
click at [41, 89] on span "Student" at bounding box center [74, 93] width 75 height 9
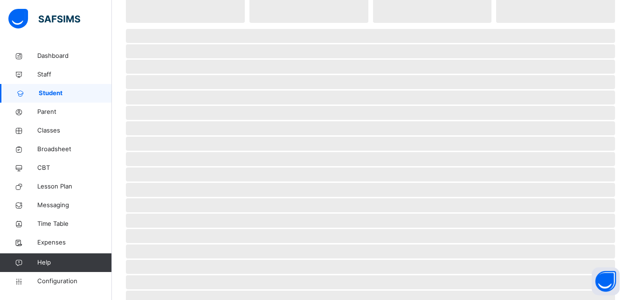
scroll to position [58, 0]
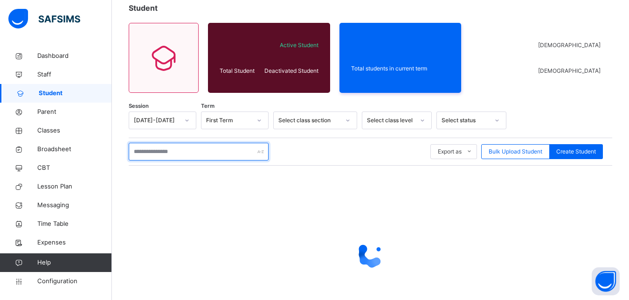
click at [195, 146] on input "text" at bounding box center [199, 152] width 140 height 18
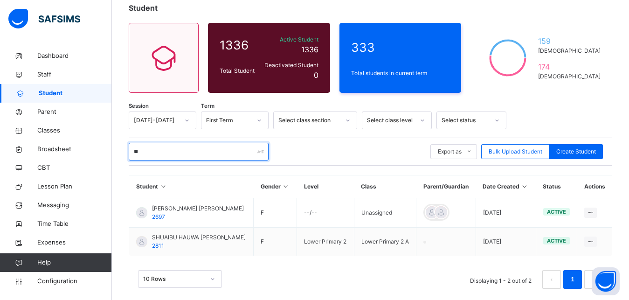
type input "*"
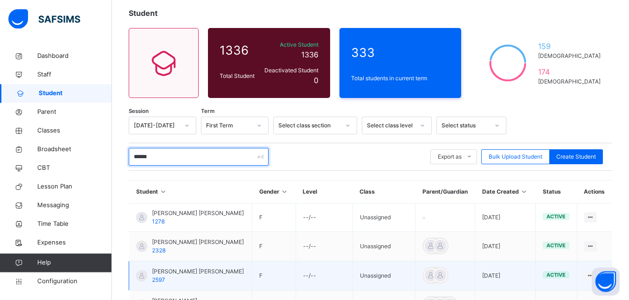
scroll to position [43, 0]
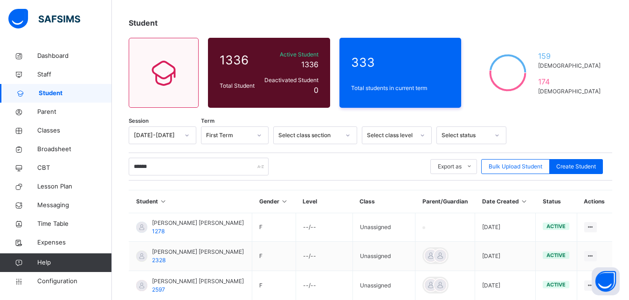
click at [186, 135] on icon at bounding box center [187, 135] width 3 height 2
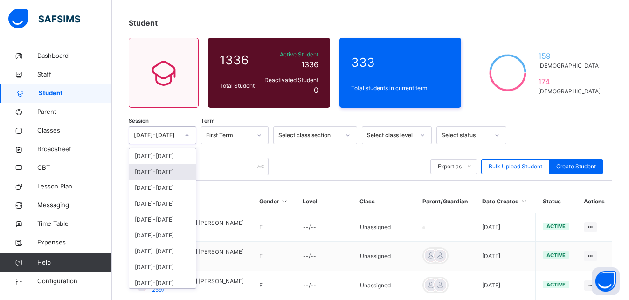
click at [159, 173] on div "[DATE]-[DATE]" at bounding box center [162, 172] width 67 height 16
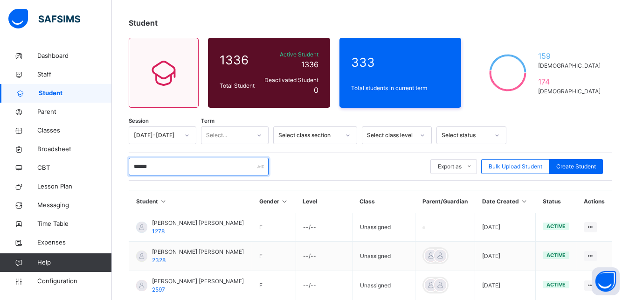
drag, startPoint x: 171, startPoint y: 166, endPoint x: 67, endPoint y: 160, distance: 104.6
click at [129, 160] on input "******" at bounding box center [199, 167] width 140 height 18
click at [183, 171] on input "******" at bounding box center [199, 167] width 140 height 18
drag, startPoint x: 168, startPoint y: 167, endPoint x: 53, endPoint y: 166, distance: 115.2
click at [129, 166] on input "******" at bounding box center [199, 167] width 140 height 18
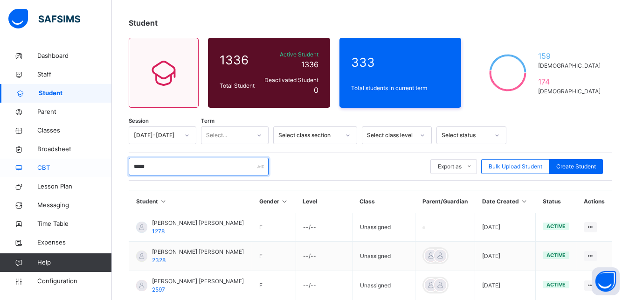
type input "******"
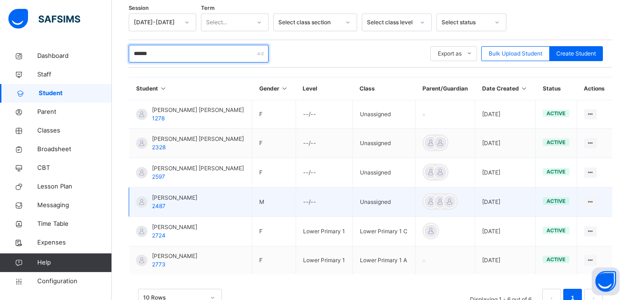
scroll to position [0, 0]
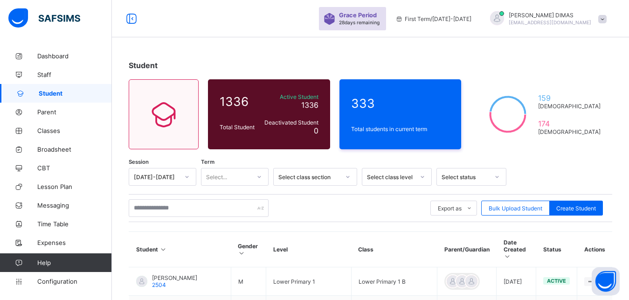
scroll to position [34, 0]
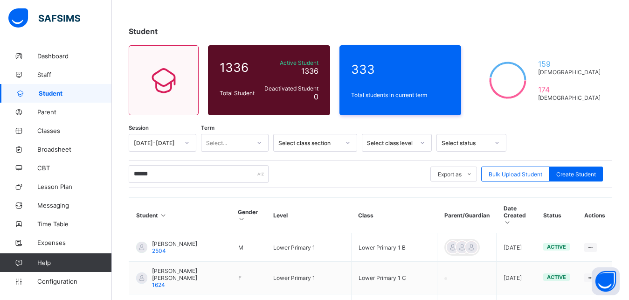
type input "******"
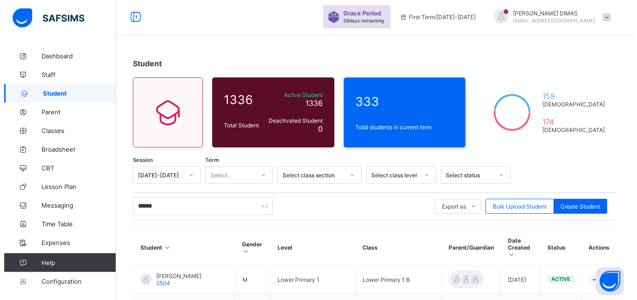
scroll to position [0, 0]
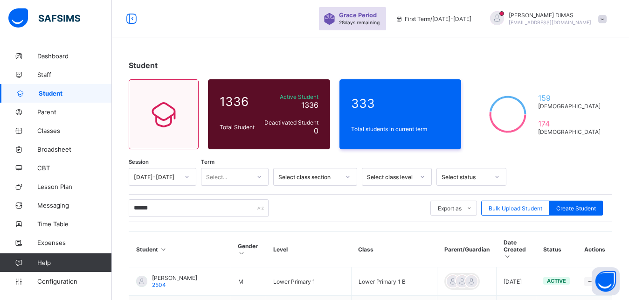
click at [575, 9] on div "Grace Period 28 days remaining First Term / [DATE]-[DATE] [PERSON_NAME] [PERSON…" at bounding box center [474, 18] width 310 height 37
click at [575, 14] on span "[PERSON_NAME]" at bounding box center [550, 15] width 83 height 7
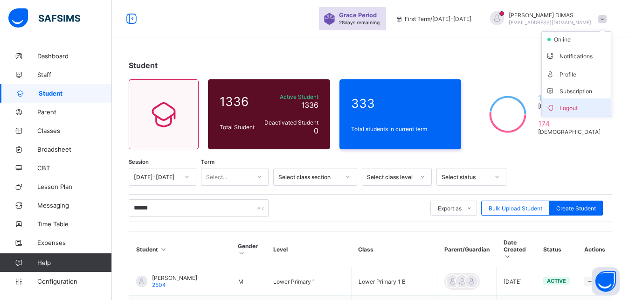
click at [583, 107] on span "Logout" at bounding box center [577, 107] width 62 height 11
